Goal: Task Accomplishment & Management: Complete application form

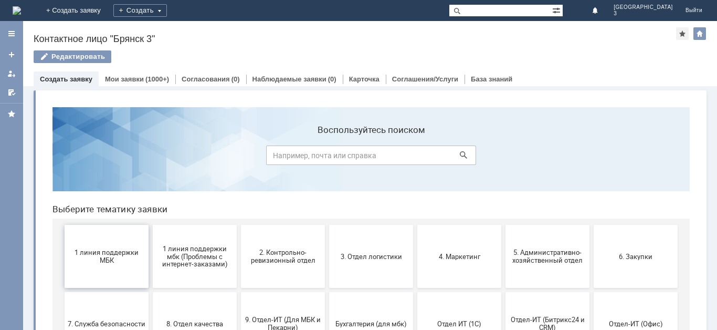
click at [105, 256] on span "1 линия поддержки МБК" at bounding box center [107, 256] width 78 height 16
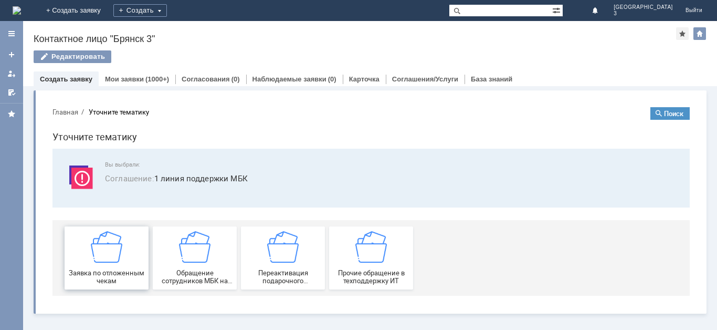
click at [129, 259] on div "Заявка по отложенным чекам" at bounding box center [107, 258] width 78 height 54
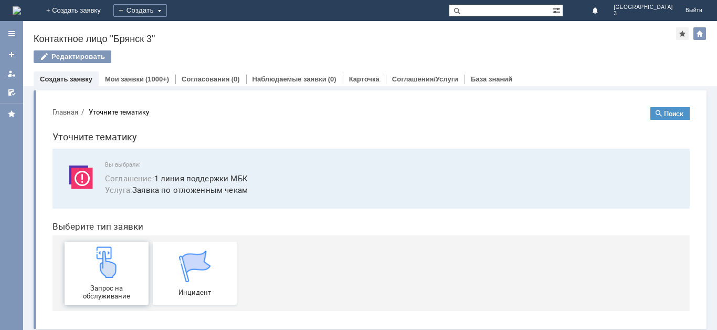
click at [122, 268] on div "Запрос на обслуживание" at bounding box center [107, 273] width 78 height 54
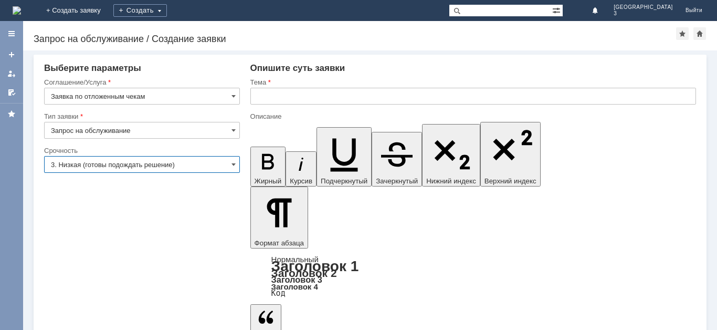
click at [160, 163] on input "3. Низкая (готовы подождать решение)" at bounding box center [142, 164] width 196 height 17
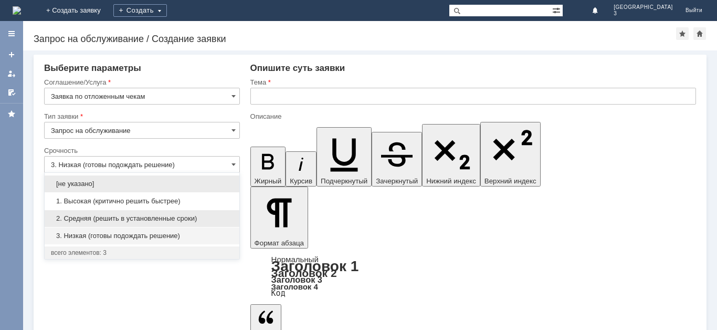
click at [133, 217] on span "2. Средняя (решить в установленные сроки)" at bounding box center [142, 218] width 182 height 8
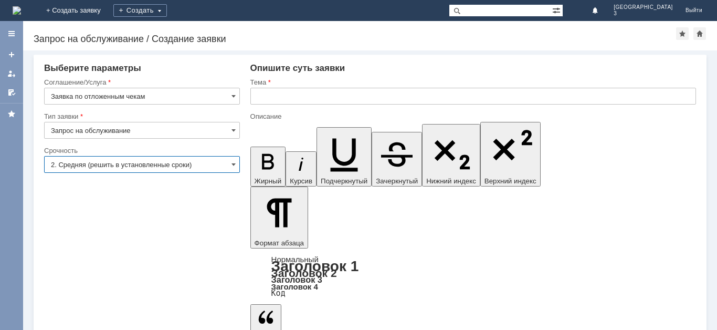
type input "2. Средняя (решить в установленные сроки)"
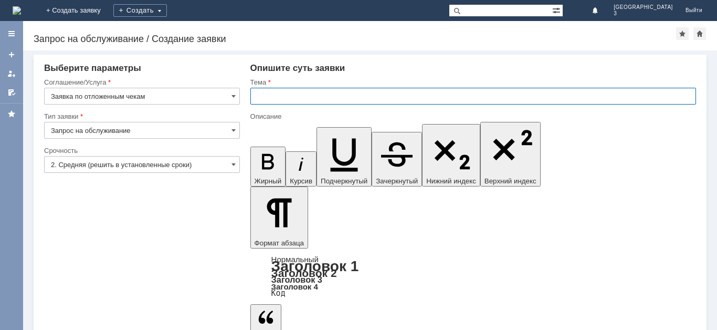
click at [269, 95] on input "text" at bounding box center [474, 96] width 446 height 17
type input "С"
type input "отл чек"
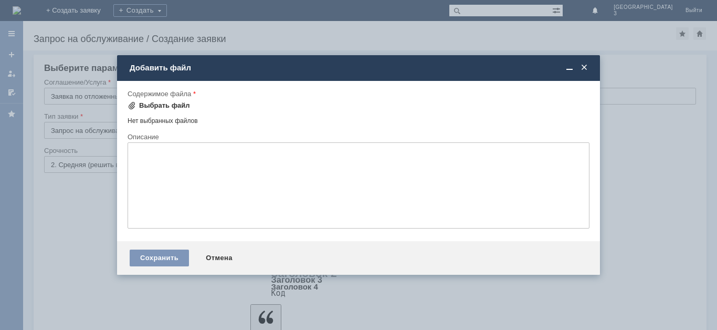
click at [131, 106] on span at bounding box center [132, 105] width 8 height 8
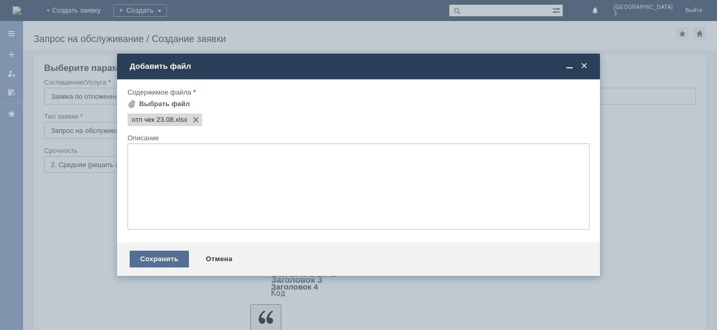
click at [167, 256] on div "Сохранить" at bounding box center [159, 259] width 59 height 17
